Goal: Navigation & Orientation: Find specific page/section

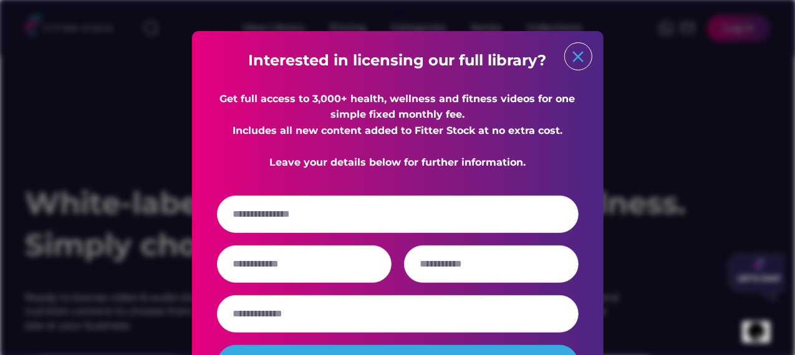
click at [575, 53] on text "close" at bounding box center [577, 56] width 19 height 19
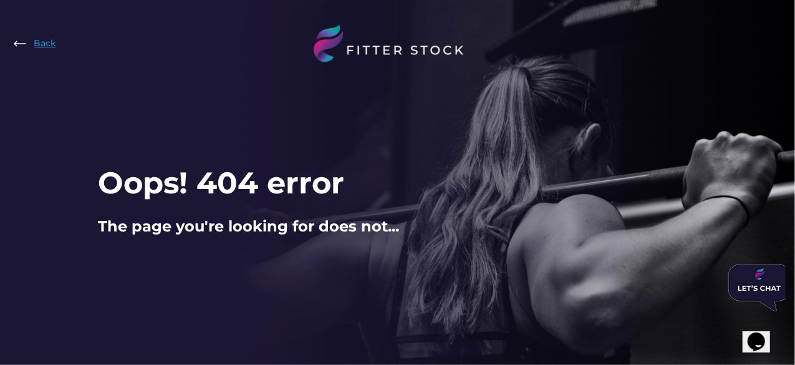
click at [41, 50] on div "Back" at bounding box center [34, 43] width 44 height 15
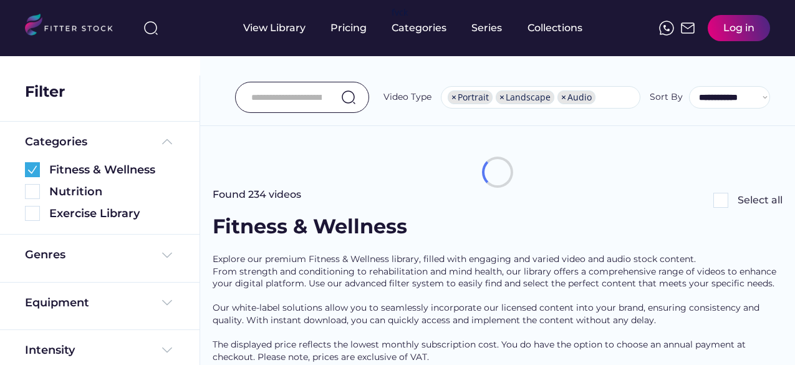
select select "**********"
